Goal: Task Accomplishment & Management: Manage account settings

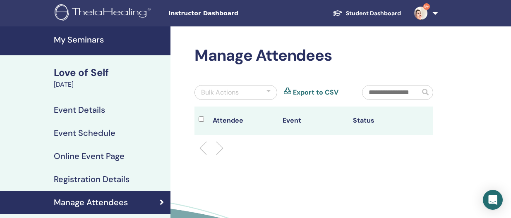
click at [99, 41] on h4 "My Seminars" at bounding box center [110, 40] width 112 height 10
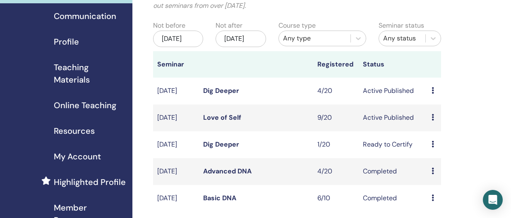
scroll to position [76, 0]
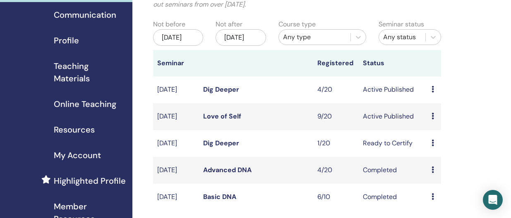
click at [432, 93] on icon at bounding box center [433, 89] width 2 height 7
click at [432, 129] on link "Attendees" at bounding box center [437, 128] width 31 height 9
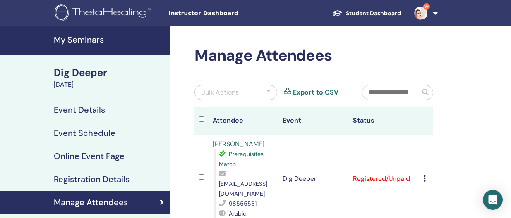
click at [94, 46] on link "My Seminars" at bounding box center [85, 40] width 170 height 29
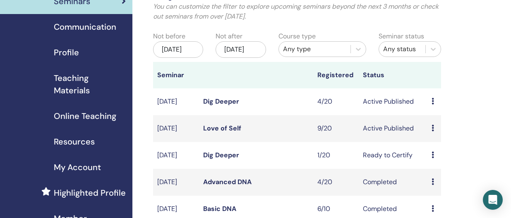
scroll to position [69, 0]
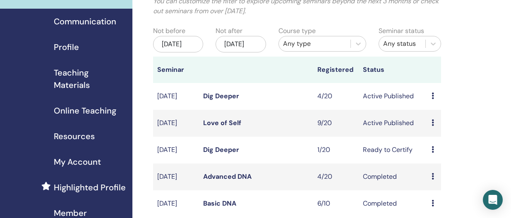
click at [434, 126] on icon at bounding box center [433, 123] width 2 height 7
click at [436, 163] on link "Attendees" at bounding box center [440, 163] width 31 height 9
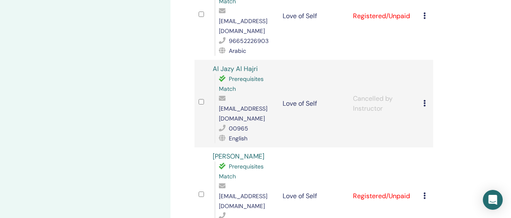
scroll to position [728, 0]
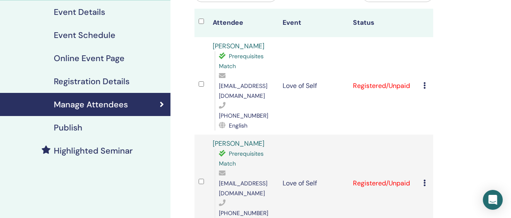
scroll to position [98, 0]
